Goal: Information Seeking & Learning: Learn about a topic

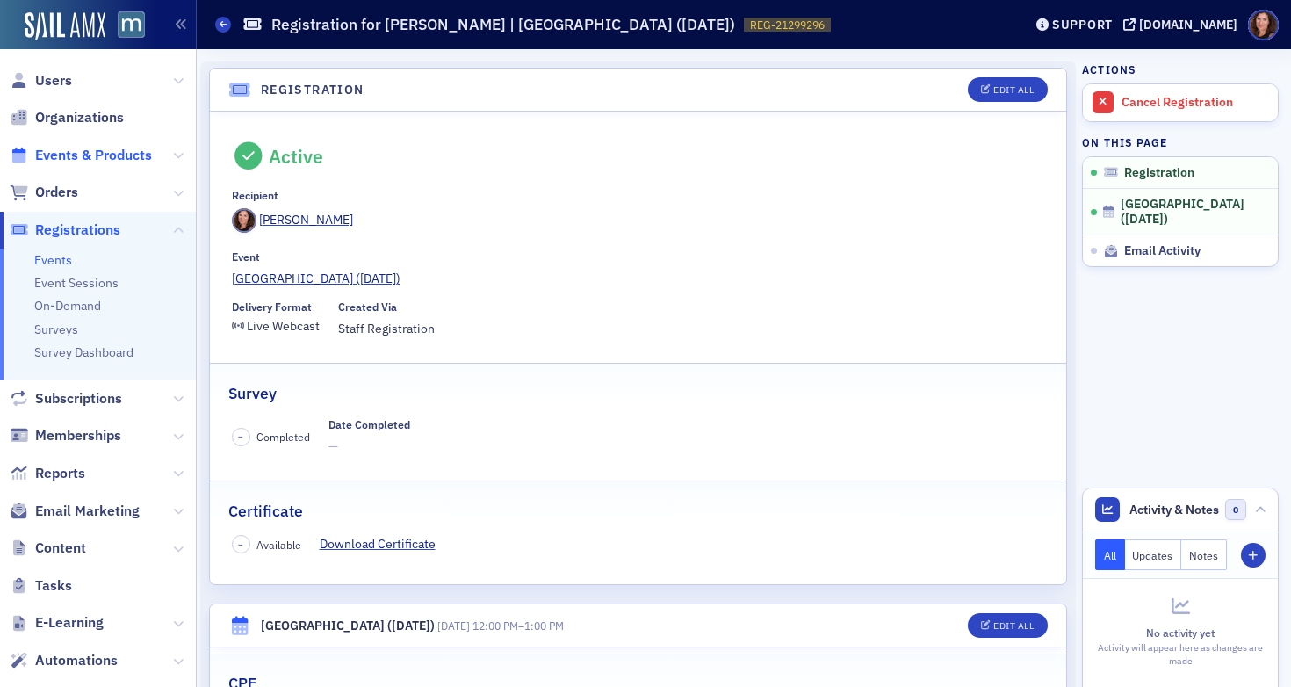
click at [115, 152] on span "Events & Products" at bounding box center [93, 155] width 117 height 19
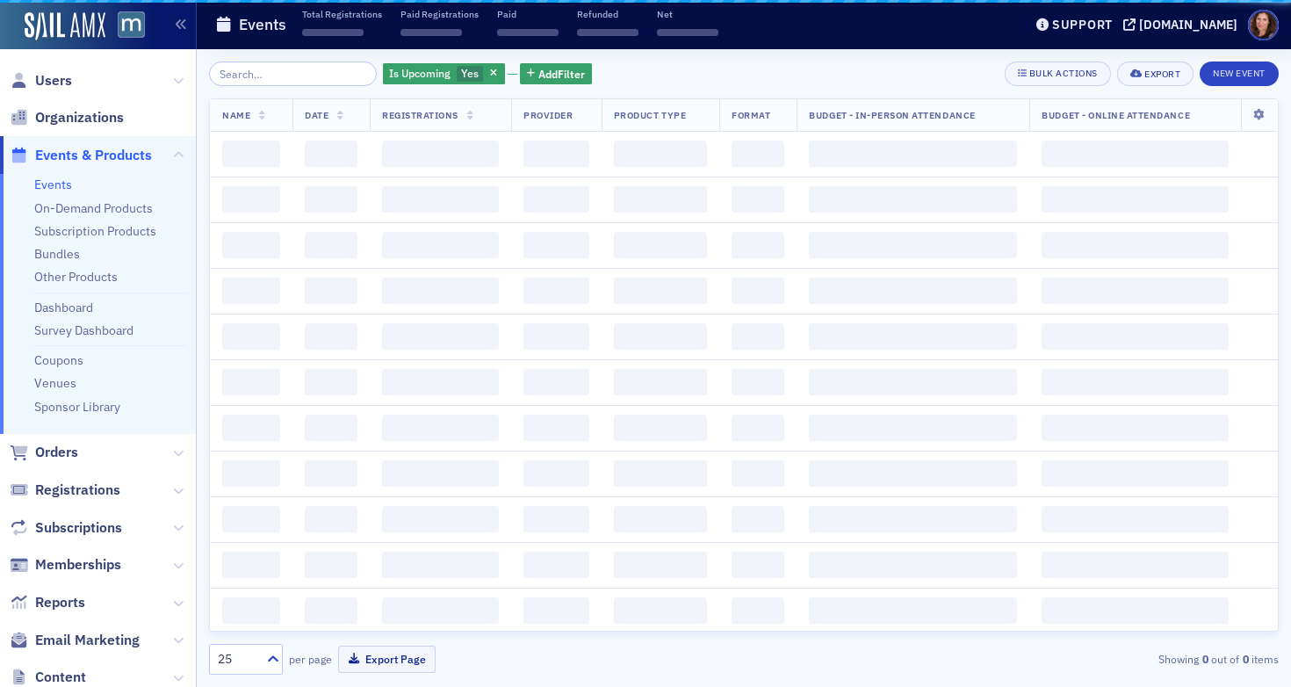
click at [280, 75] on input "search" at bounding box center [293, 73] width 168 height 25
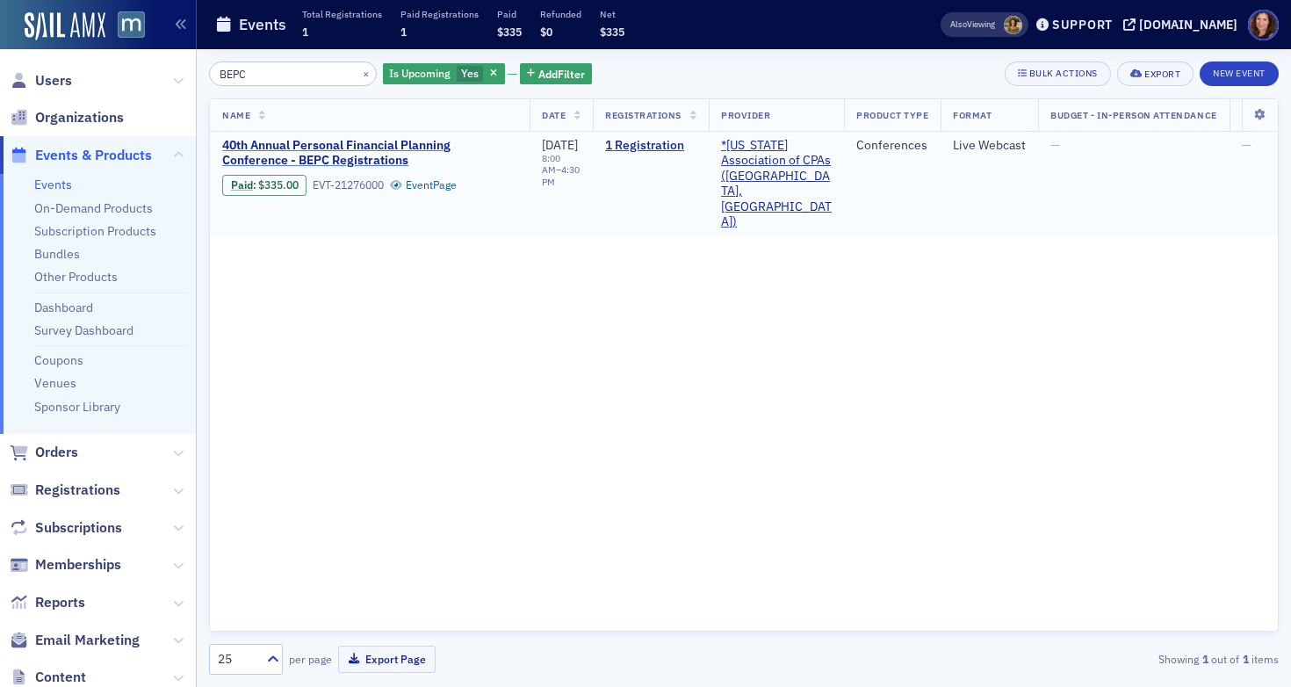
type input "BEPC"
click at [373, 148] on span "40th Annual Personal Financial Planning Conference - BEPC Registrations" at bounding box center [369, 153] width 295 height 31
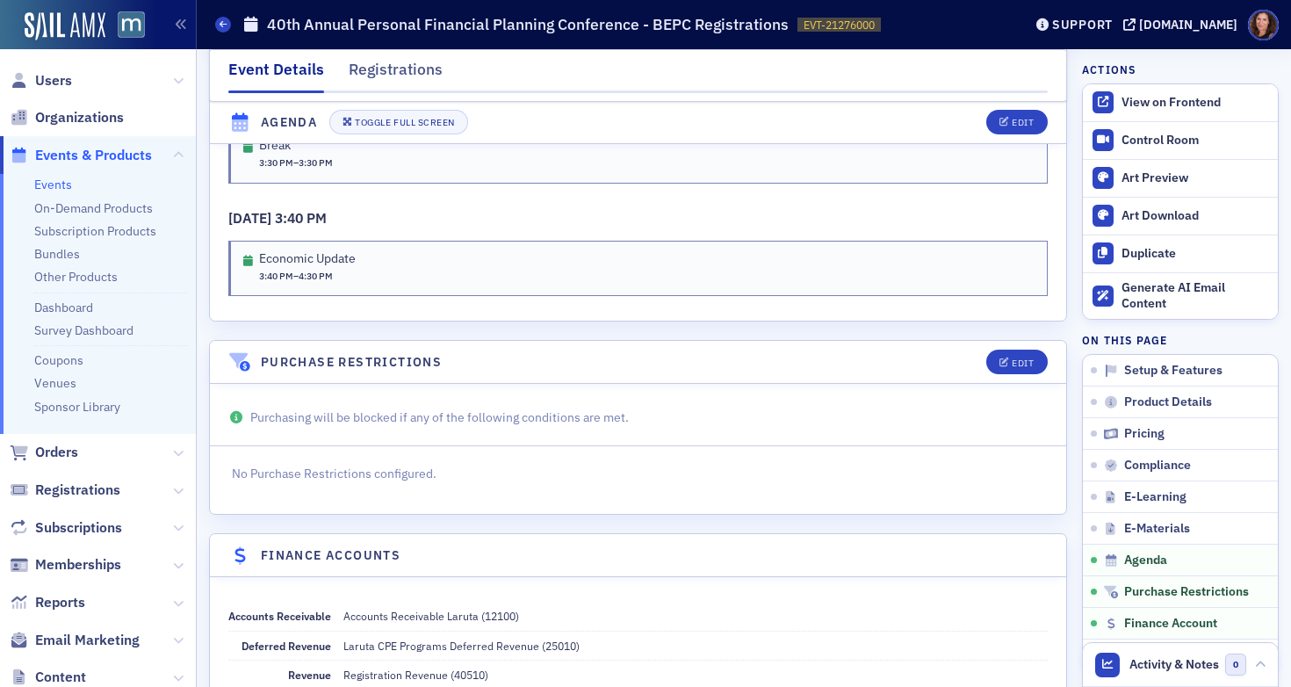
scroll to position [4551, 0]
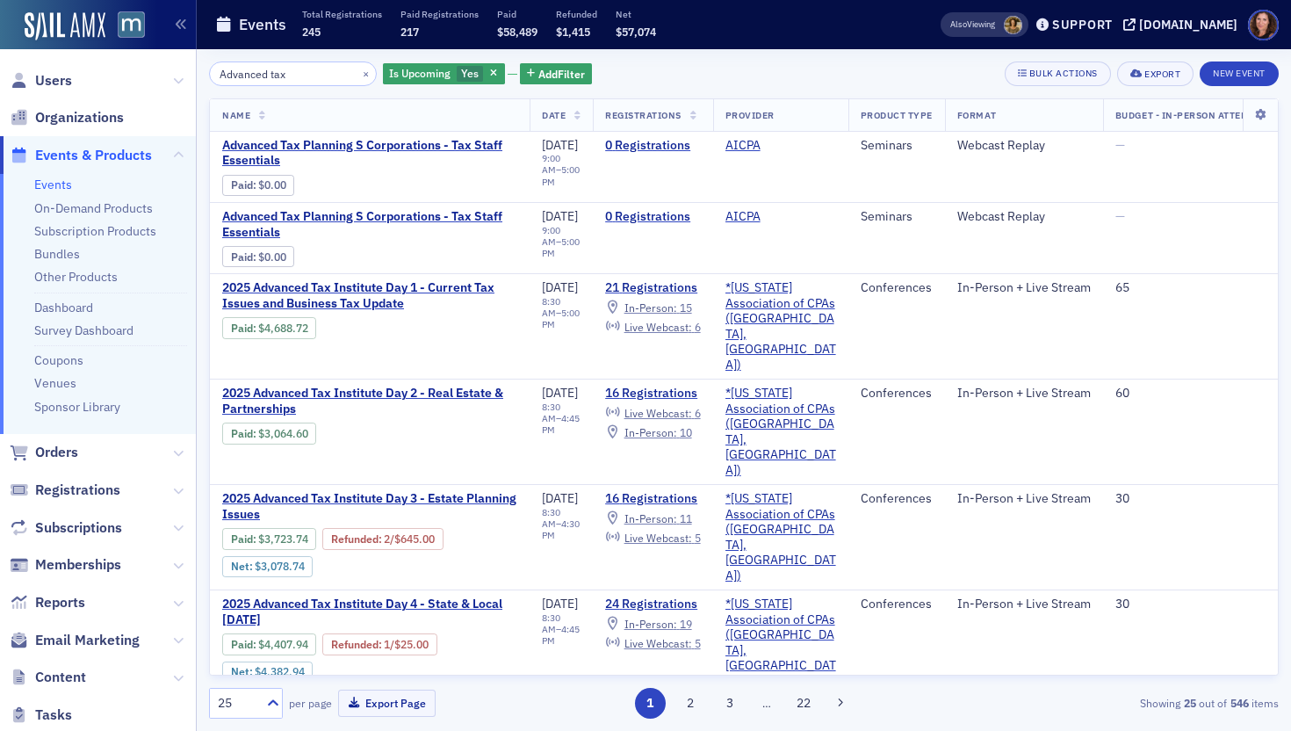
click at [259, 74] on input "Advanced tax" at bounding box center [293, 73] width 168 height 25
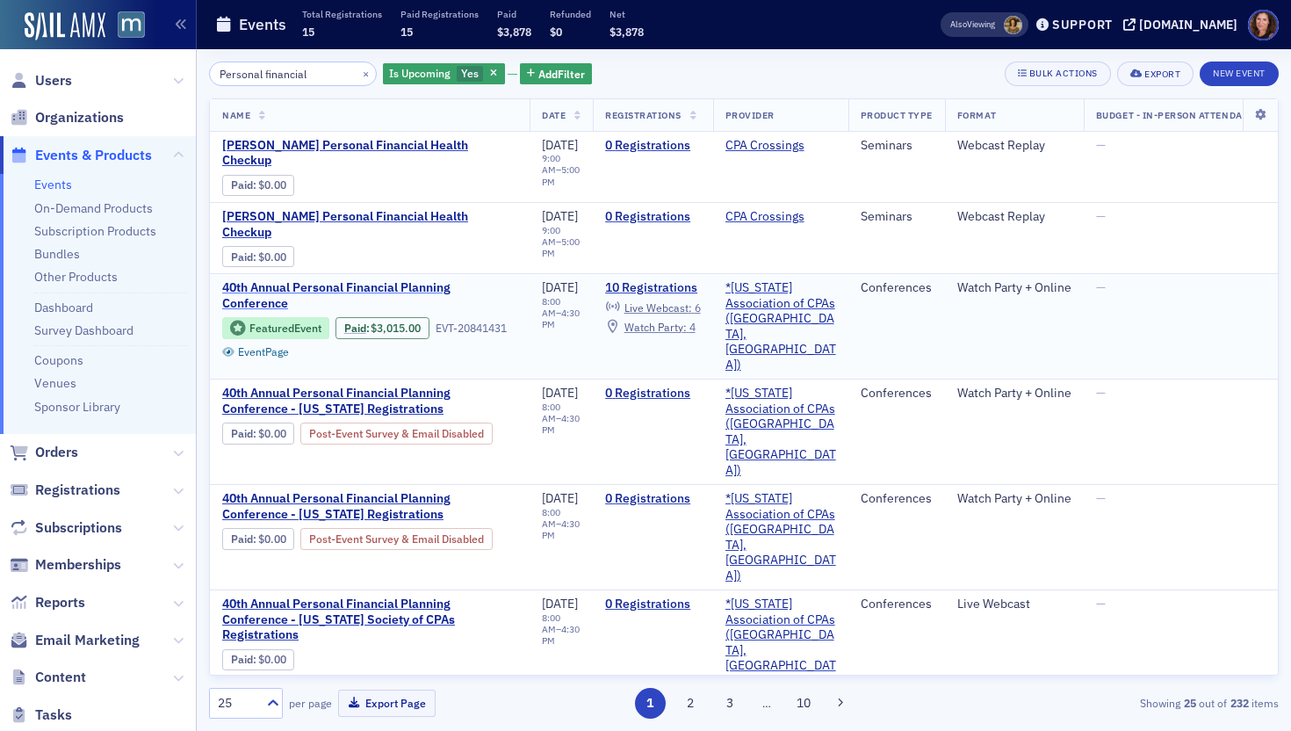
type input "Personal financial"
click at [318, 280] on span "40th Annual Personal Financial Planning Conference" at bounding box center [369, 295] width 295 height 31
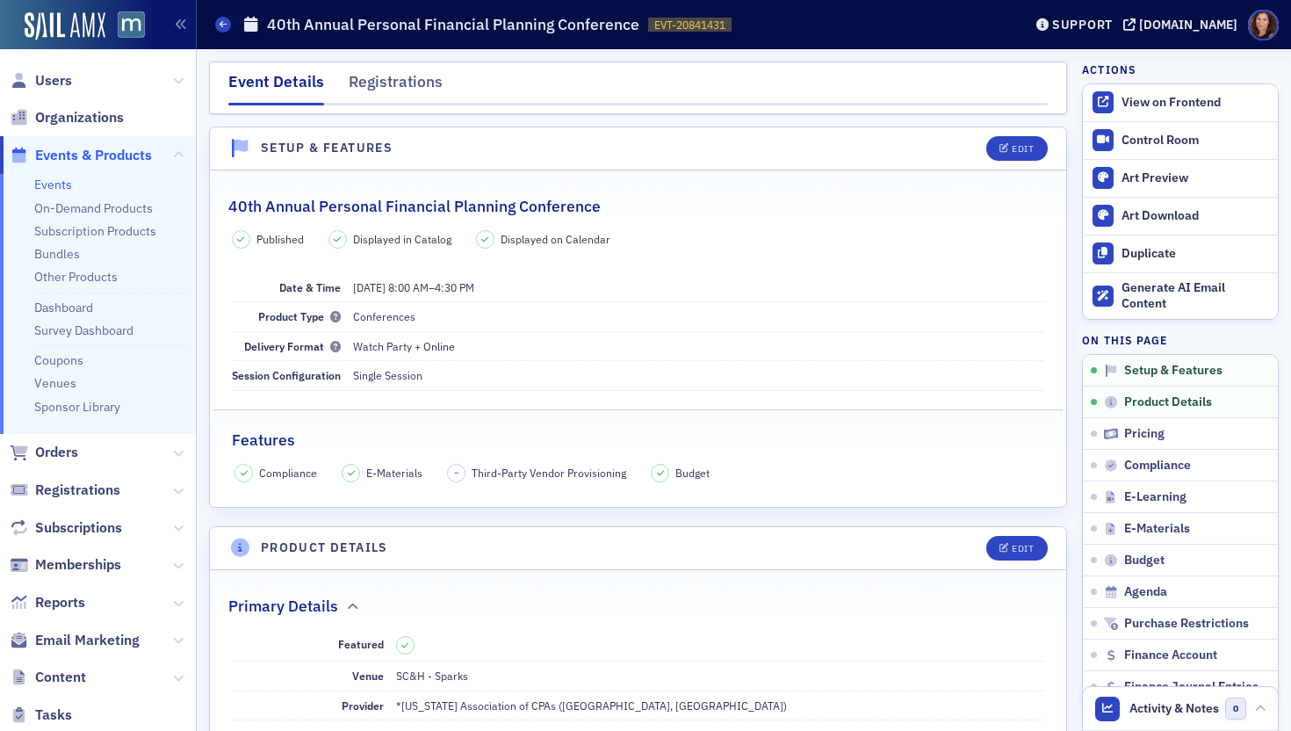
drag, startPoint x: 61, startPoint y: 186, endPoint x: 139, endPoint y: 177, distance: 77.8
click at [61, 186] on link "Events" at bounding box center [53, 185] width 38 height 16
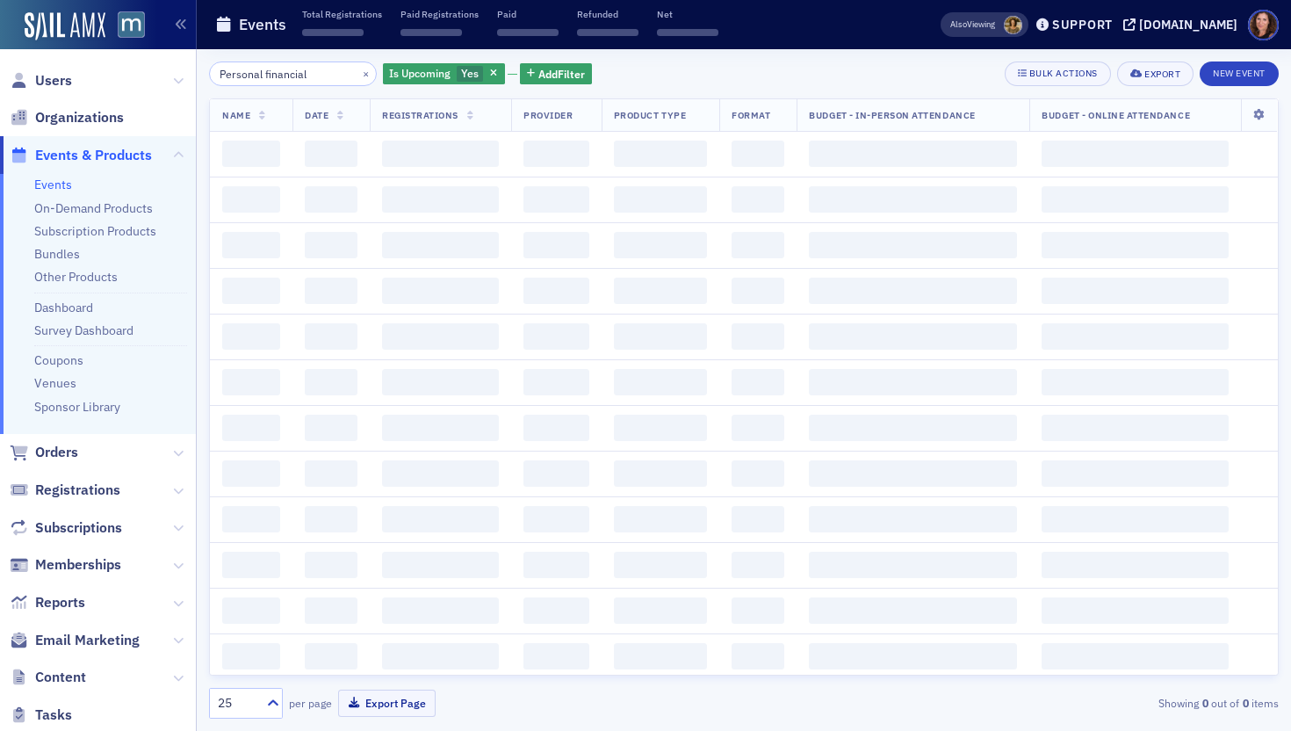
click at [277, 78] on input "Personal financial" at bounding box center [293, 73] width 168 height 25
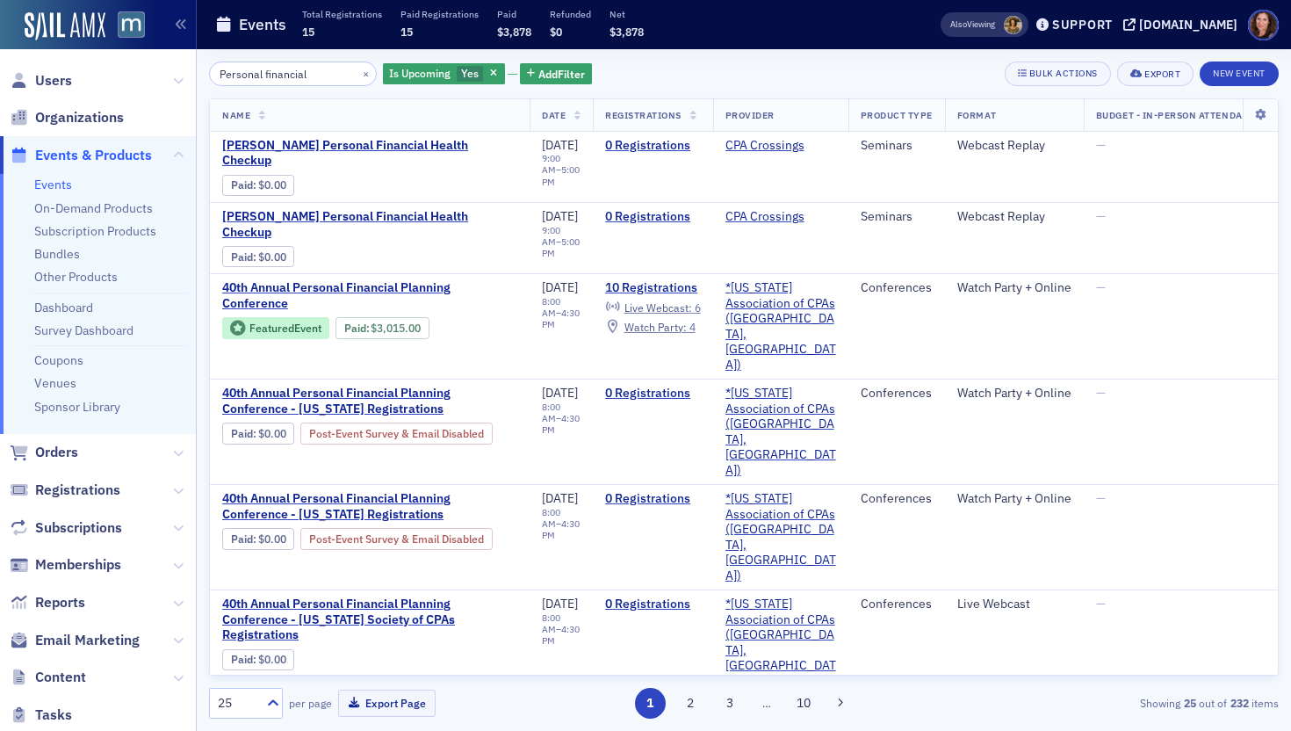
click at [277, 78] on input "Personal financial" at bounding box center [293, 73] width 168 height 25
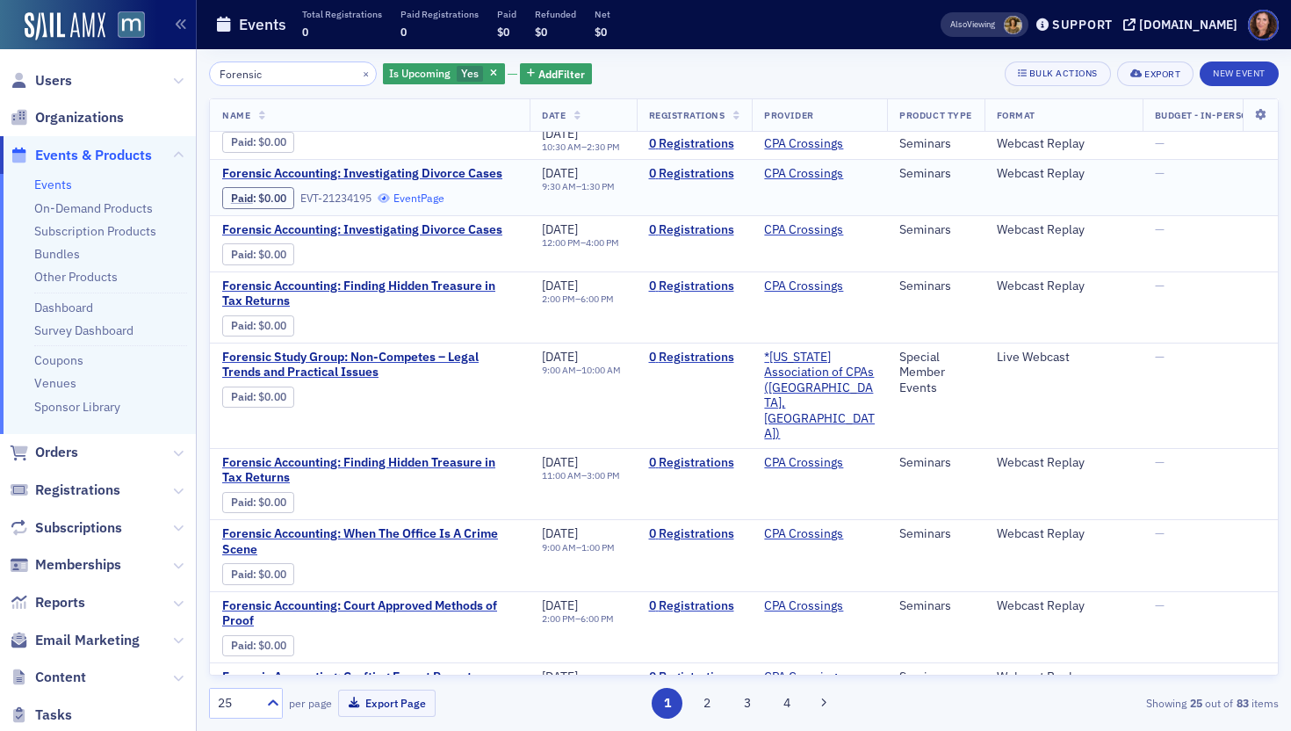
scroll to position [444, 0]
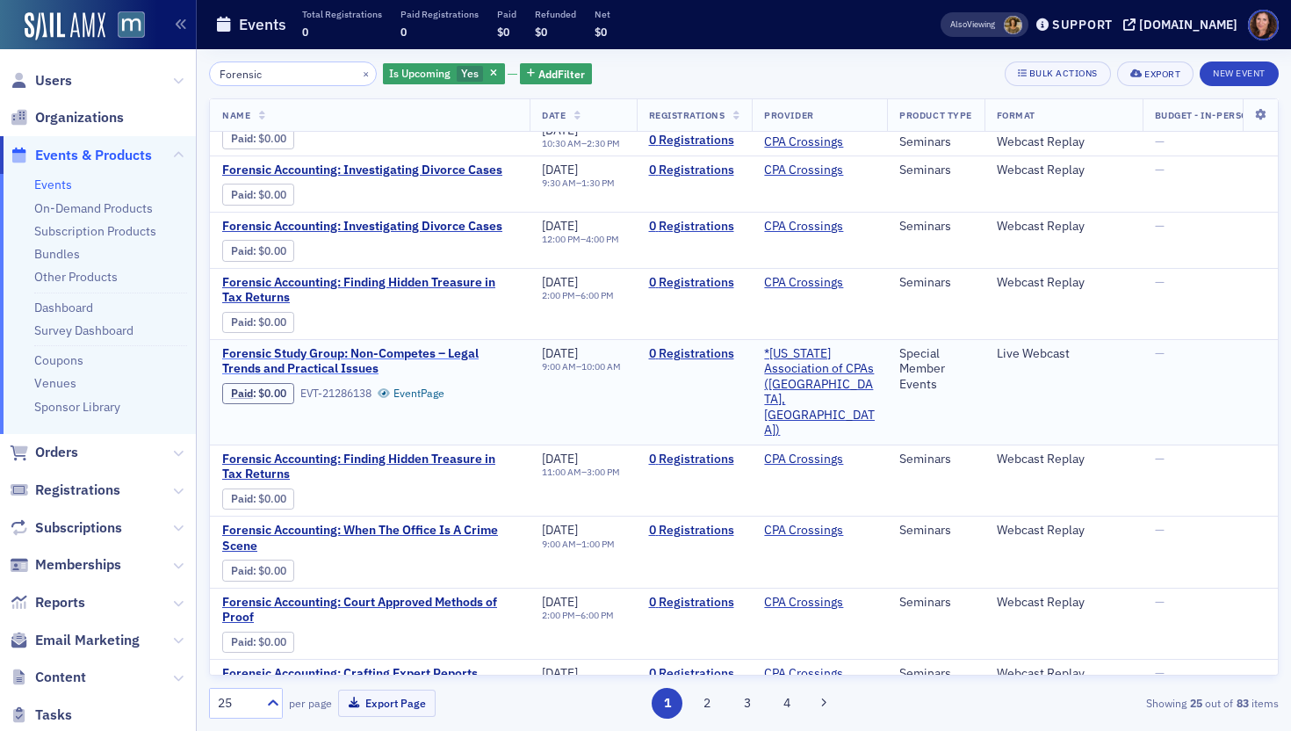
type input "Forensic"
click at [377, 355] on span "Forensic Study Group: Non-Competes – Legal Trends and Practical Issues" at bounding box center [369, 361] width 295 height 31
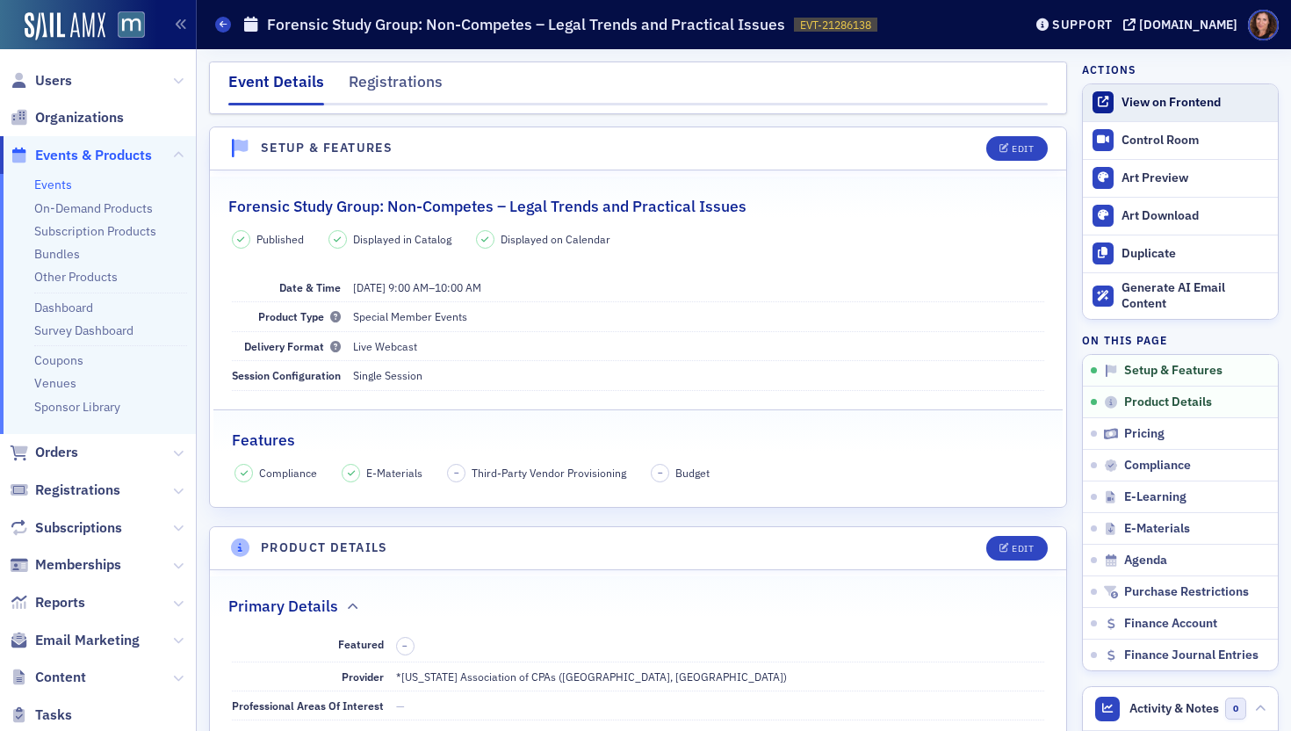
click at [1170, 109] on div "View on Frontend" at bounding box center [1195, 103] width 148 height 16
click at [51, 184] on link "Events" at bounding box center [53, 185] width 38 height 16
